Goal: Task Accomplishment & Management: Manage account settings

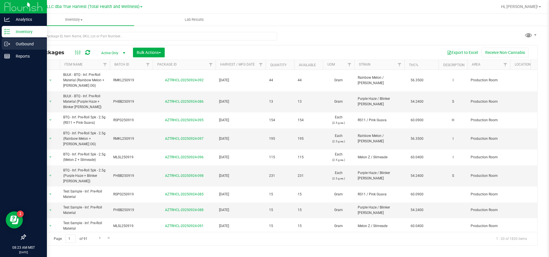
click at [8, 41] on div "Outbound" at bounding box center [24, 43] width 45 height 11
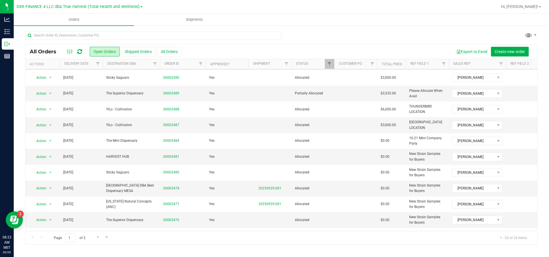
scroll to position [86, 0]
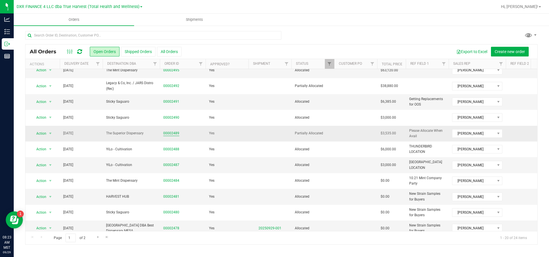
click at [174, 136] on link "00002489" at bounding box center [171, 133] width 16 height 5
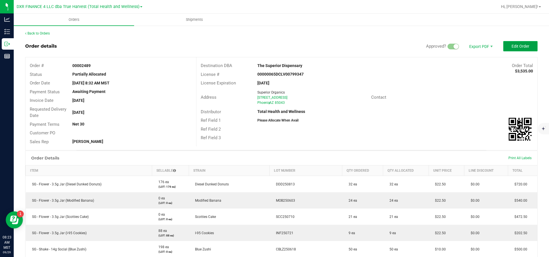
click at [508, 50] on button "Edit Order" at bounding box center [520, 46] width 34 height 10
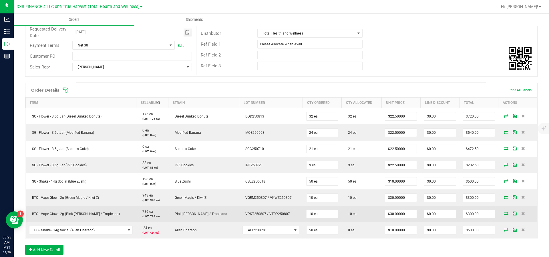
scroll to position [171, 0]
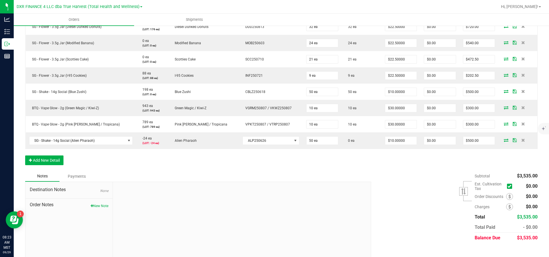
click at [276, 217] on div at bounding box center [242, 220] width 258 height 77
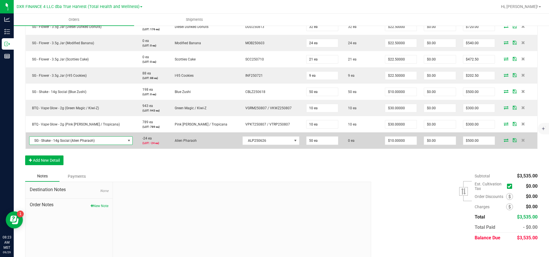
click at [125, 145] on span "NO DATA FOUND" at bounding box center [128, 141] width 7 height 8
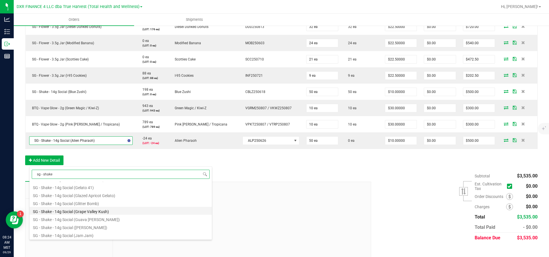
scroll to position [0, 0]
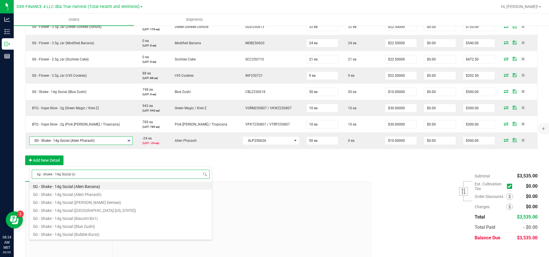
type input "sg - shake - 14g Social (or"
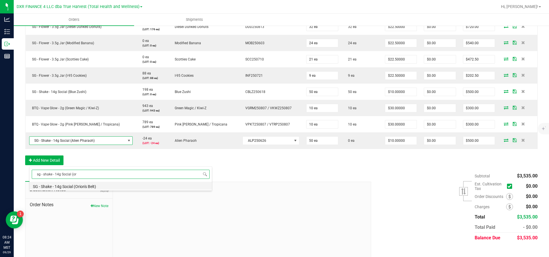
click at [97, 187] on li "SG - Shake - 14g Social (Orion's Belt)" at bounding box center [120, 186] width 182 height 8
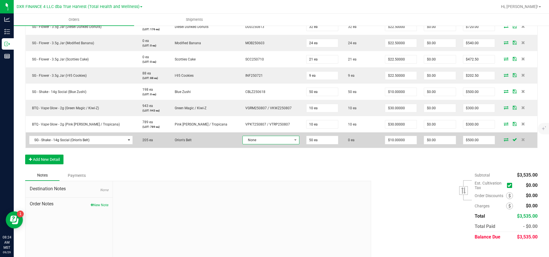
click at [258, 144] on span "None" at bounding box center [267, 140] width 49 height 8
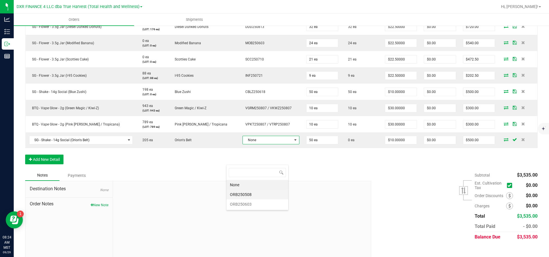
scroll to position [9, 62]
click at [259, 204] on li "ORB250603" at bounding box center [257, 205] width 62 height 10
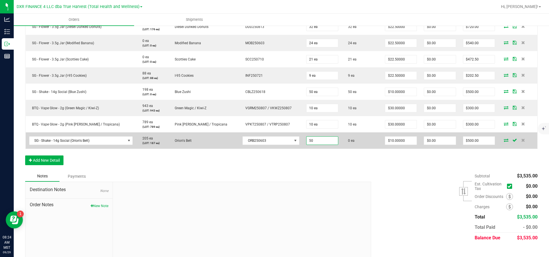
click at [313, 145] on input "50" at bounding box center [321, 141] width 31 height 8
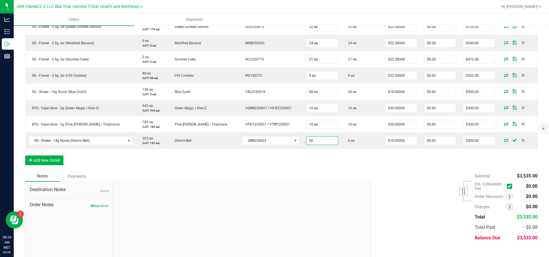
scroll to position [0, 0]
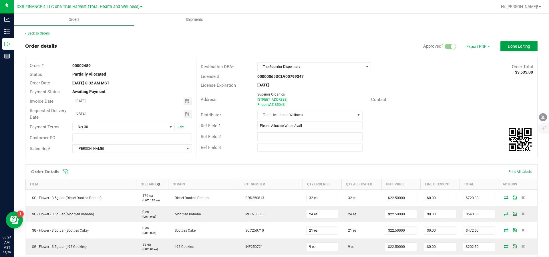
type input "50 ea"
click at [511, 48] on span "Done Editing" at bounding box center [519, 46] width 22 height 5
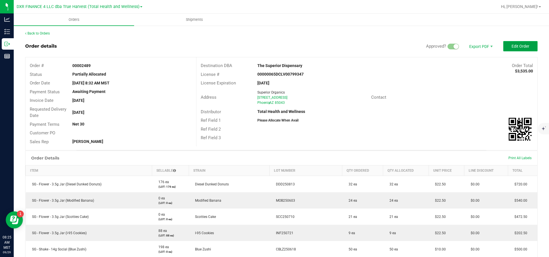
click at [506, 44] on button "Edit Order" at bounding box center [520, 46] width 34 height 10
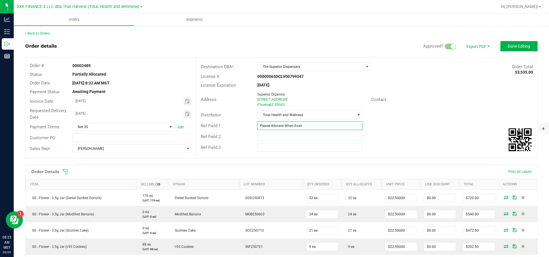
drag, startPoint x: 313, startPoint y: 133, endPoint x: 285, endPoint y: 133, distance: 28.3
click at [285, 130] on input "Please Allocate When Avail" at bounding box center [309, 126] width 105 height 9
type input "Please Allocate"
drag, startPoint x: 504, startPoint y: 47, endPoint x: 482, endPoint y: 51, distance: 22.4
click at [508, 47] on span "Done Editing" at bounding box center [519, 46] width 22 height 5
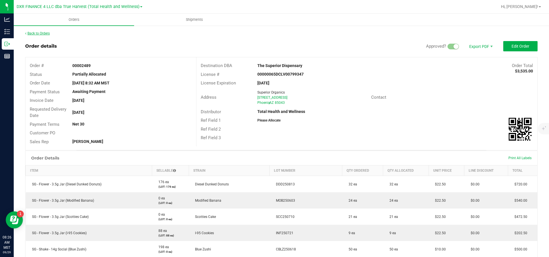
click at [48, 35] on link "Back to Orders" at bounding box center [37, 33] width 25 height 4
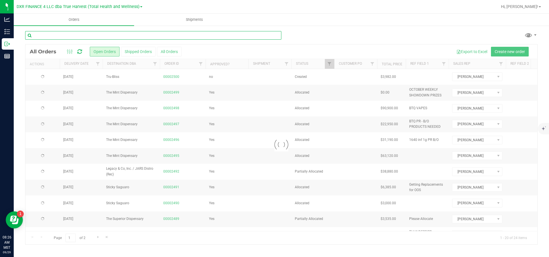
click at [83, 37] on input "text" at bounding box center [153, 35] width 256 height 9
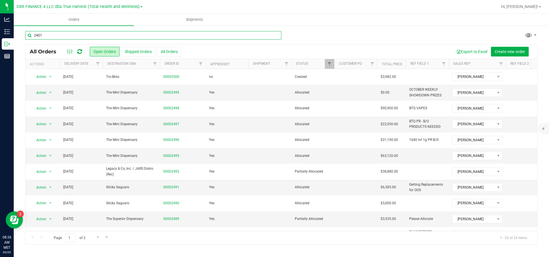
type input "2401"
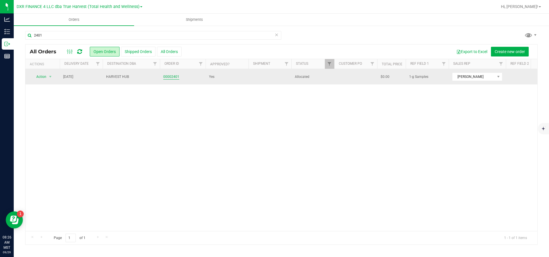
click at [171, 78] on link "00002401" at bounding box center [171, 76] width 16 height 5
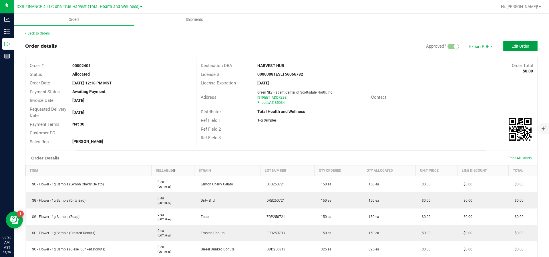
click at [522, 47] on span "Edit Order" at bounding box center [520, 46] width 18 height 5
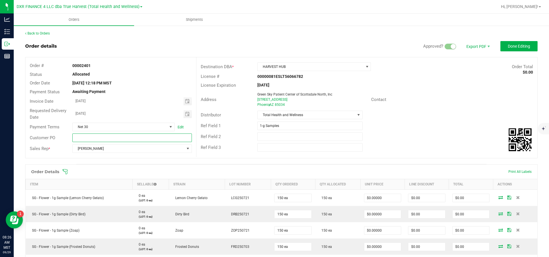
click at [111, 141] on input "text" at bounding box center [131, 138] width 119 height 9
paste input "7000003943"
type input "7000003943"
click at [508, 45] on span "Done Editing" at bounding box center [519, 46] width 22 height 5
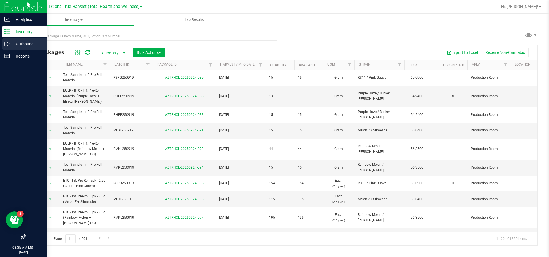
click at [6, 43] on icon at bounding box center [7, 44] width 6 height 6
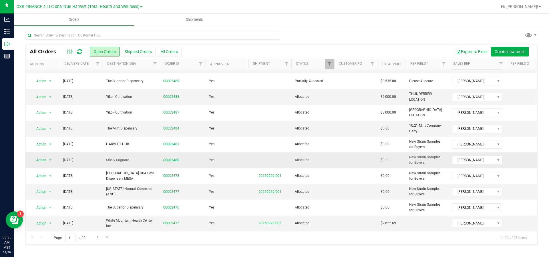
scroll to position [177, 0]
click at [171, 158] on link "00002480" at bounding box center [171, 160] width 16 height 5
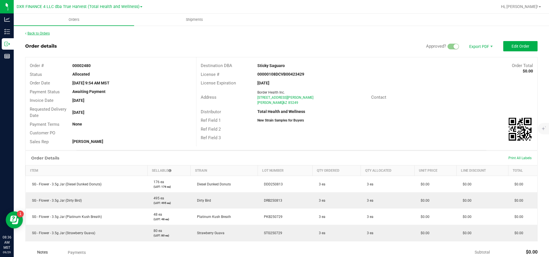
click at [49, 32] on link "Back to Orders" at bounding box center [37, 33] width 25 height 4
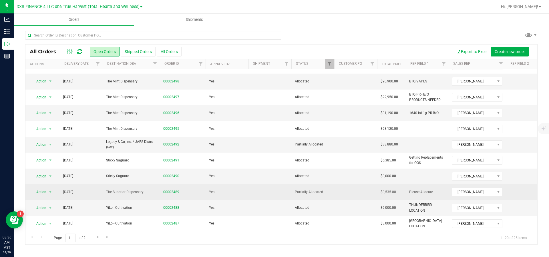
scroll to position [129, 0]
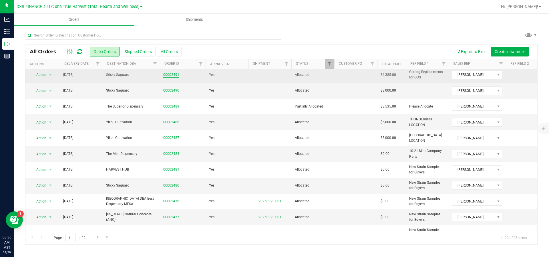
click at [171, 78] on link "00002491" at bounding box center [171, 74] width 16 height 5
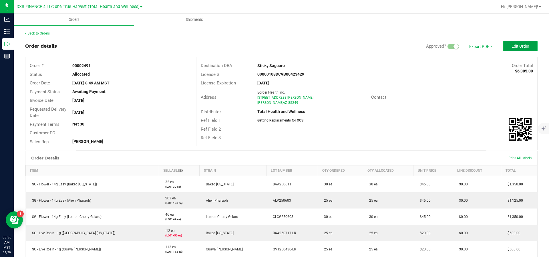
click at [511, 49] on span "Edit Order" at bounding box center [520, 46] width 18 height 5
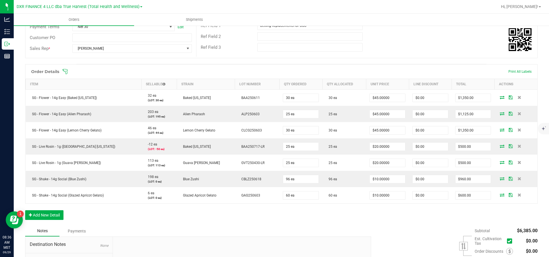
scroll to position [183, 0]
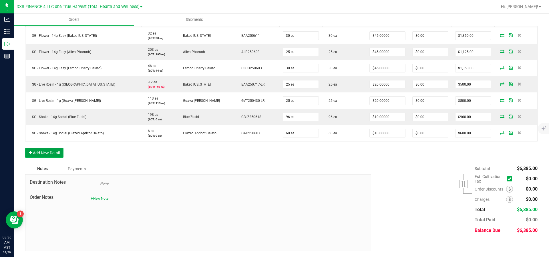
click at [48, 153] on button "Add New Detail" at bounding box center [44, 153] width 38 height 10
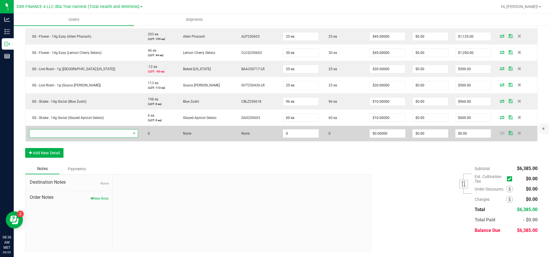
click at [51, 138] on span "NO DATA FOUND" at bounding box center [79, 134] width 101 height 8
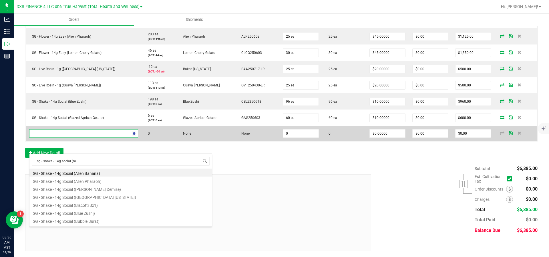
type input "sg - shake - 14g social (mo"
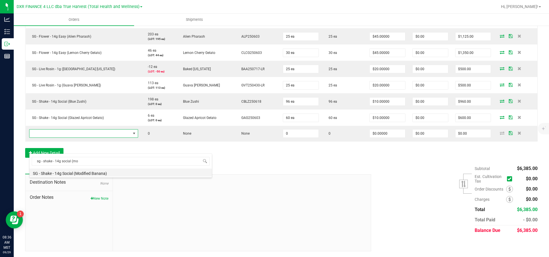
click at [84, 173] on li "SG - Shake - 14g Social (Modified Banana)" at bounding box center [120, 173] width 182 height 8
type input "0 ea"
type input "$10.00000"
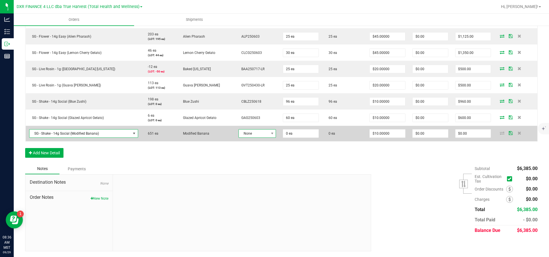
click at [262, 138] on span "None" at bounding box center [254, 134] width 30 height 8
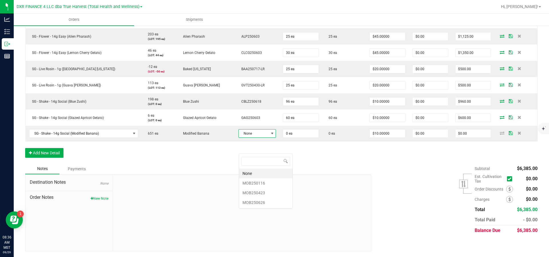
scroll to position [9, 36]
click at [249, 202] on li "MOB250626" at bounding box center [265, 203] width 53 height 10
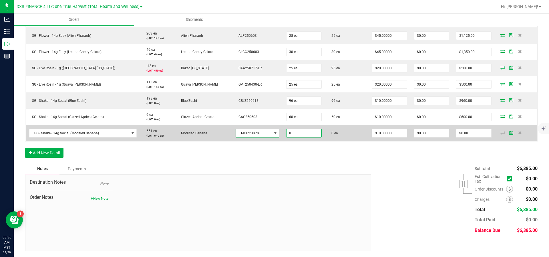
click at [299, 137] on input "0" at bounding box center [303, 133] width 35 height 8
type input "40 ea"
type input "10"
type input "$400.00"
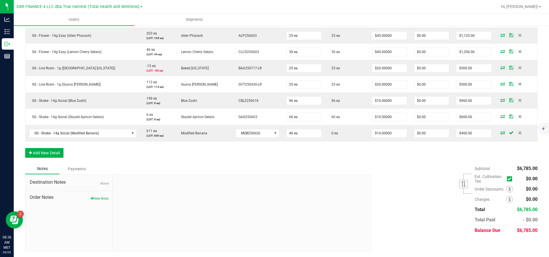
scroll to position [201, 0]
click at [41, 154] on button "Add New Detail" at bounding box center [44, 153] width 38 height 10
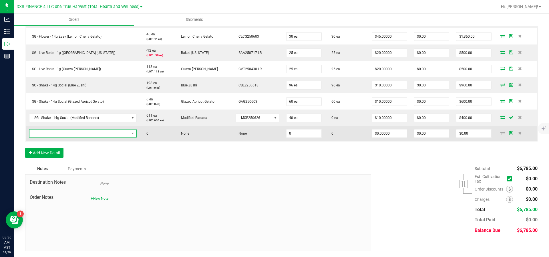
click at [48, 138] on span "NO DATA FOUND" at bounding box center [79, 134] width 100 height 8
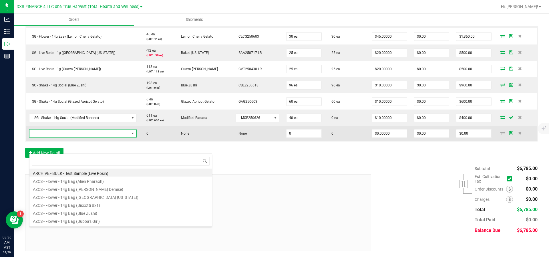
scroll to position [9, 103]
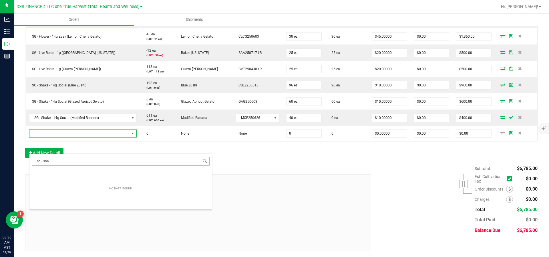
click at [42, 164] on input "sd - sha" at bounding box center [121, 161] width 178 height 9
type input "sg - sha"
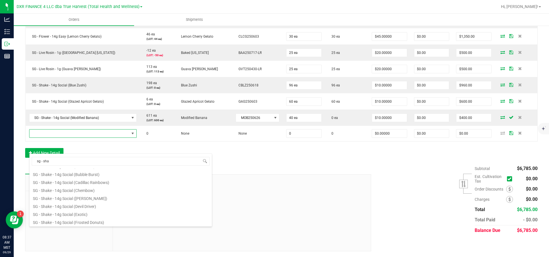
scroll to position [43, 0]
click at [93, 211] on li "SG - Shake - 14g Social (Devil Driver)" at bounding box center [120, 210] width 182 height 8
type input "0 ea"
type input "$10.00000"
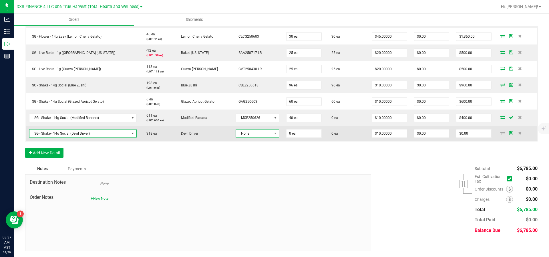
click at [266, 138] on span "None" at bounding box center [254, 134] width 36 height 8
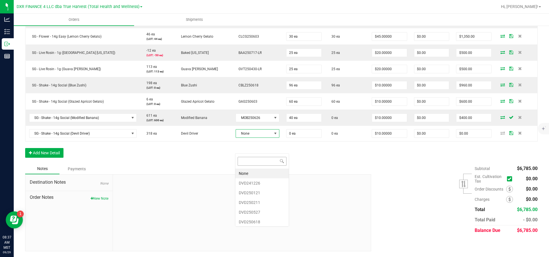
scroll to position [9, 44]
click at [263, 222] on li "DVD250618" at bounding box center [261, 222] width 53 height 10
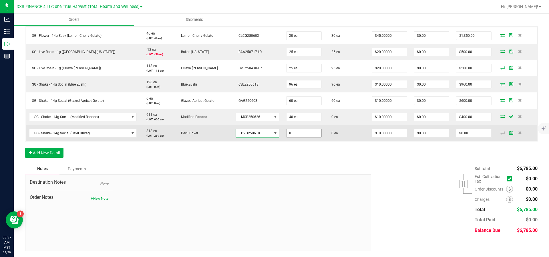
click at [310, 137] on input "0" at bounding box center [303, 133] width 35 height 8
type input "100 ea"
type input "10"
type input "$1,000.00"
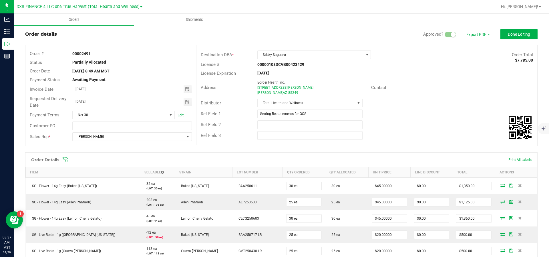
scroll to position [0, 0]
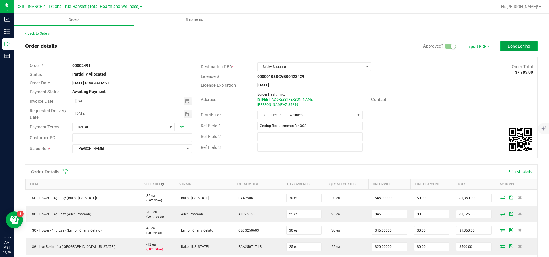
click at [509, 49] on button "Done Editing" at bounding box center [518, 46] width 37 height 10
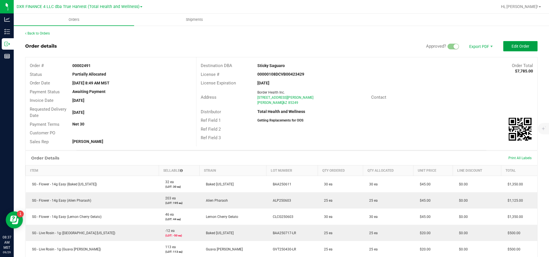
click at [503, 47] on button "Edit Order" at bounding box center [520, 46] width 34 height 10
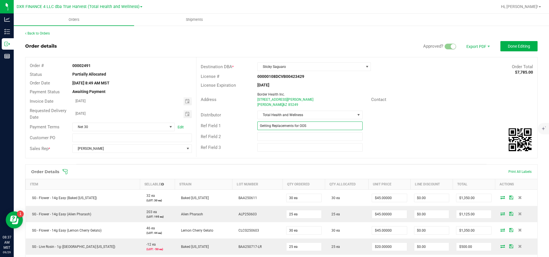
drag, startPoint x: 315, startPoint y: 128, endPoint x: 251, endPoint y: 129, distance: 64.9
click at [253, 129] on div "Getting Replacements for OOS" at bounding box center [309, 126] width 113 height 9
type input "O"
type input "Replacements Added - Please Allocate"
click at [508, 49] on span "Done Editing" at bounding box center [519, 46] width 22 height 5
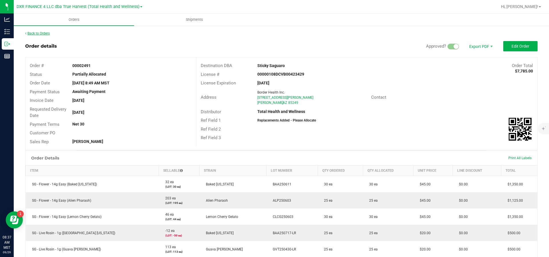
click at [39, 34] on link "Back to Orders" at bounding box center [37, 33] width 25 height 4
